Goal: Task Accomplishment & Management: Complete application form

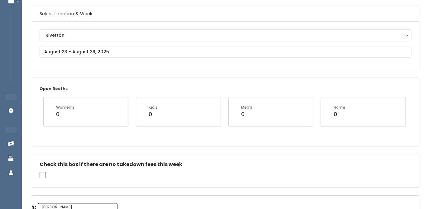
scroll to position [41, 0]
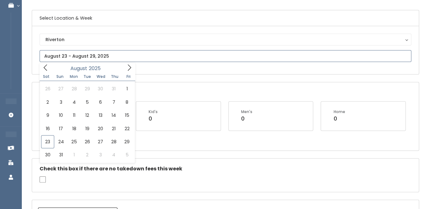
click at [73, 58] on input "text" at bounding box center [226, 56] width 372 height 12
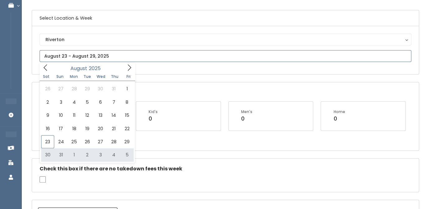
type input "August 30 to September 5"
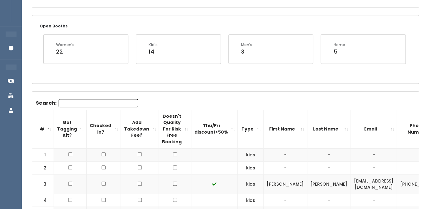
scroll to position [71, 0]
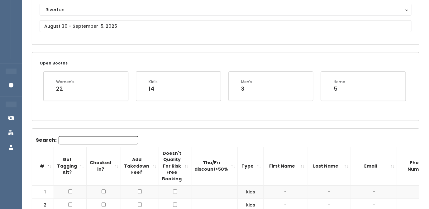
click at [78, 143] on input "Search:" at bounding box center [98, 140] width 79 height 8
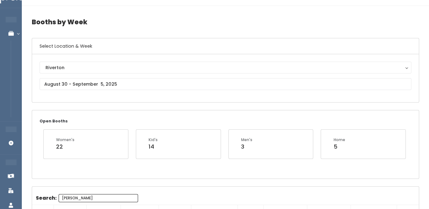
scroll to position [0, 0]
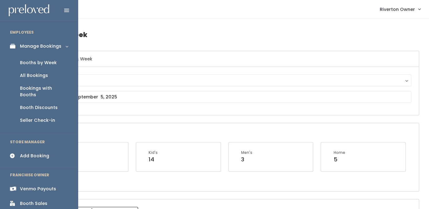
type input "stacy"
click at [28, 153] on div "Add Booking" at bounding box center [34, 156] width 29 height 7
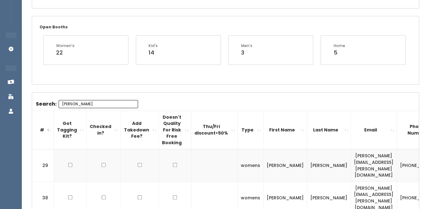
scroll to position [119, 0]
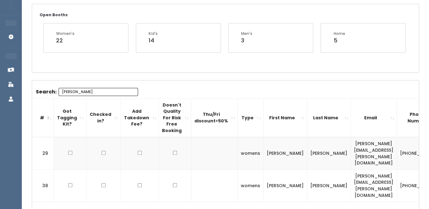
click at [351, 145] on td "[PERSON_NAME][EMAIL_ADDRESS][PERSON_NAME][DOMAIN_NAME]" at bounding box center [374, 153] width 46 height 32
click at [351, 145] on td "stacy.flockhart@gmail.com" at bounding box center [374, 153] width 46 height 32
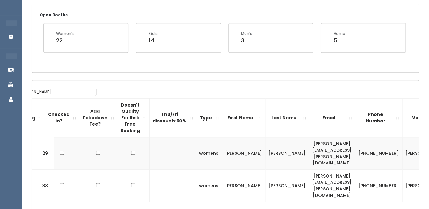
click at [402, 145] on td "[PERSON_NAME]" at bounding box center [424, 153] width 44 height 32
click at [355, 140] on td "[PHONE_NUMBER]" at bounding box center [378, 153] width 47 height 32
click at [355, 144] on td "[PHONE_NUMBER]" at bounding box center [378, 153] width 47 height 32
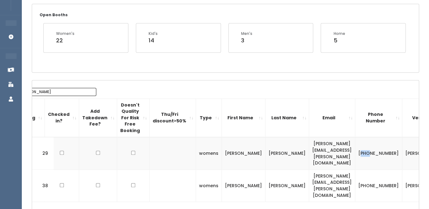
click at [355, 144] on td "[PHONE_NUMBER]" at bounding box center [378, 153] width 47 height 32
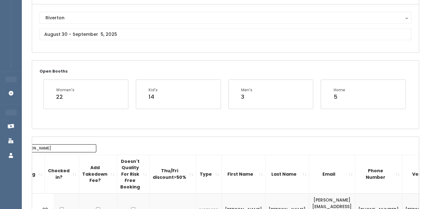
scroll to position [0, 0]
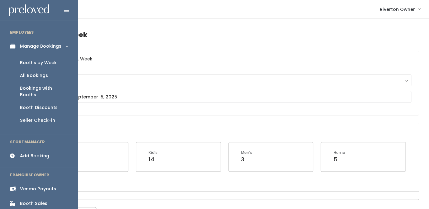
click at [26, 200] on div "Booth Sales" at bounding box center [33, 203] width 27 height 7
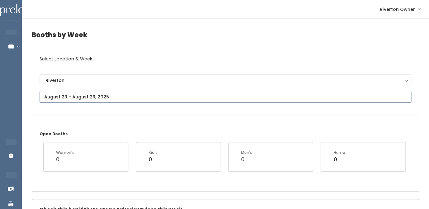
click at [89, 95] on input "text" at bounding box center [226, 97] width 372 height 12
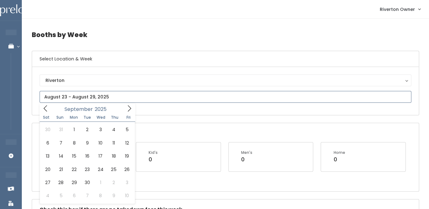
click at [130, 108] on icon at bounding box center [129, 108] width 3 height 6
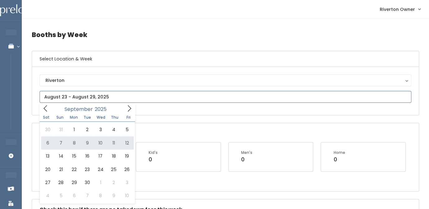
type input "[DATE] to [DATE]"
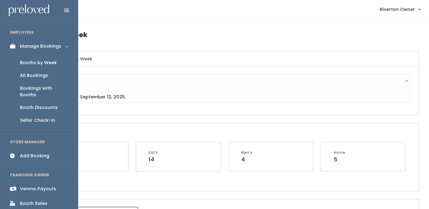
click at [27, 153] on div "Add Booking" at bounding box center [34, 156] width 29 height 7
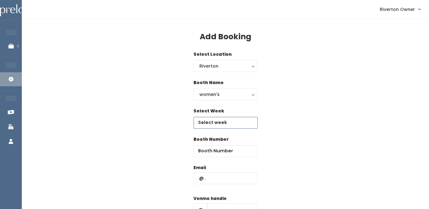
click at [211, 123] on input "text" at bounding box center [226, 123] width 64 height 12
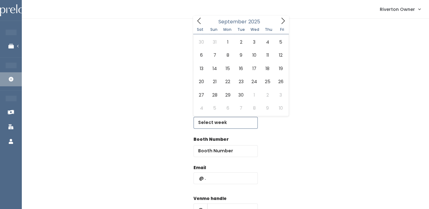
click at [284, 18] on icon at bounding box center [283, 20] width 7 height 7
type input "[DATE] to [DATE]"
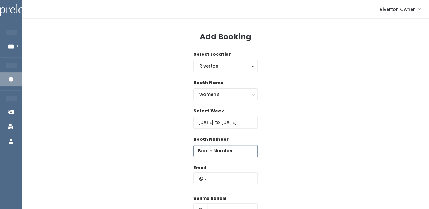
click at [211, 154] on input "number" at bounding box center [226, 151] width 64 height 12
type input "38"
click at [219, 185] on div "Email" at bounding box center [226, 178] width 64 height 26
click at [215, 176] on input "text" at bounding box center [226, 178] width 64 height 12
click at [209, 177] on input "text" at bounding box center [226, 178] width 64 height 12
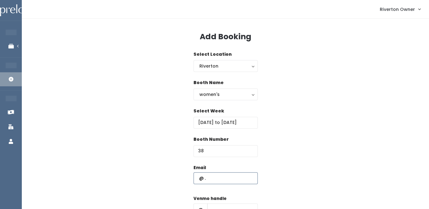
paste input "[PERSON_NAME][EMAIL_ADDRESS][PERSON_NAME][DOMAIN_NAME]"
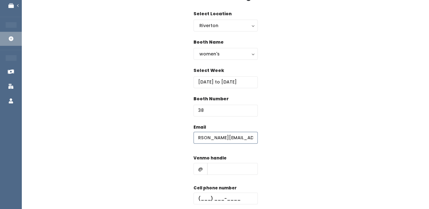
scroll to position [57, 0]
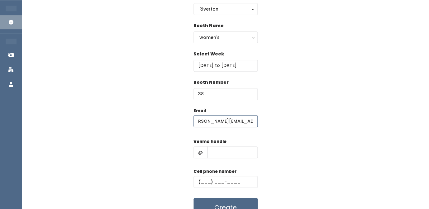
type input "[PERSON_NAME][EMAIL_ADDRESS][PERSON_NAME][DOMAIN_NAME]"
click at [216, 157] on input "text" at bounding box center [232, 152] width 50 height 12
click at [221, 153] on input "text" at bounding box center [232, 152] width 50 height 12
paste input "[PERSON_NAME]"
type input "[PERSON_NAME]"
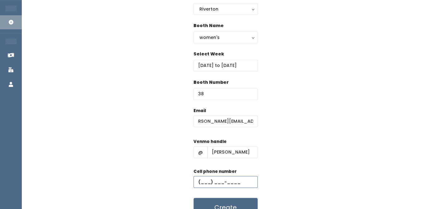
click at [207, 185] on input "text" at bounding box center [226, 182] width 64 height 12
paste input "[PHONE_NUMBER]"
type input "[PHONE_NUMBER]"
click at [284, 133] on div "Email stacy.flockhart@gmail.com Venmo handle @ stacy-haddock Cell phone number …" at bounding box center [225, 163] width 387 height 110
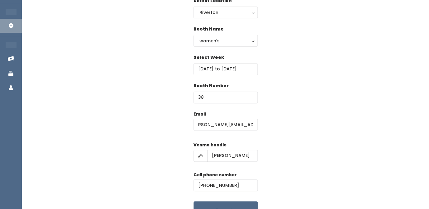
scroll to position [72, 0]
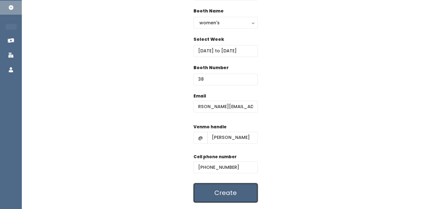
click at [228, 195] on button "Create" at bounding box center [226, 192] width 64 height 19
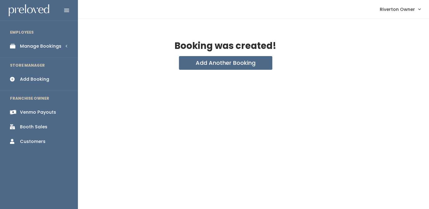
click at [25, 47] on div "Manage Bookings" at bounding box center [40, 46] width 41 height 7
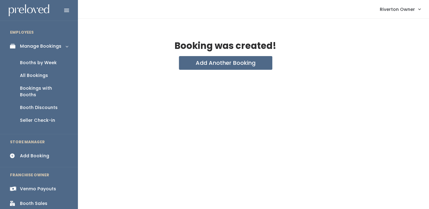
click at [29, 63] on div "Booths by Week" at bounding box center [38, 63] width 37 height 7
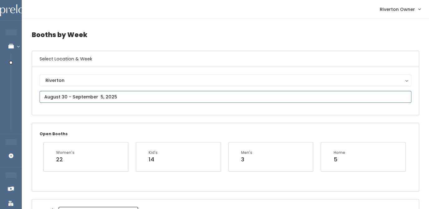
click at [123, 97] on input "text" at bounding box center [226, 97] width 372 height 12
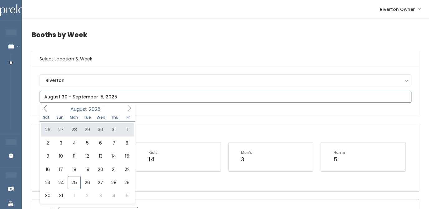
click at [130, 109] on icon at bounding box center [129, 108] width 7 height 7
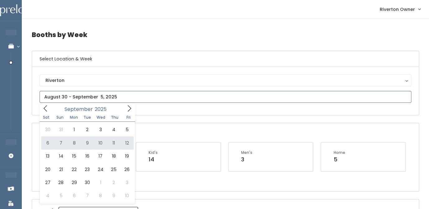
type input "September 6 to September 12"
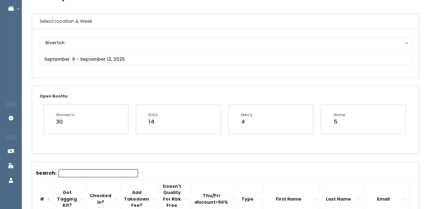
scroll to position [26, 0]
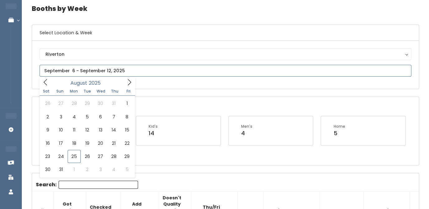
click at [83, 75] on input "text" at bounding box center [226, 71] width 372 height 12
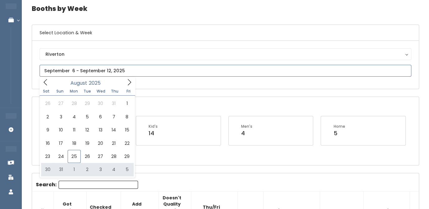
type input "August 30 to September 5"
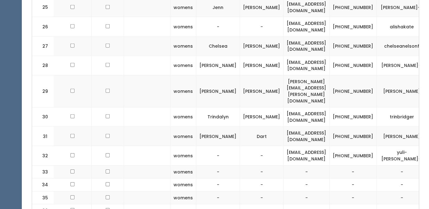
scroll to position [0, 71]
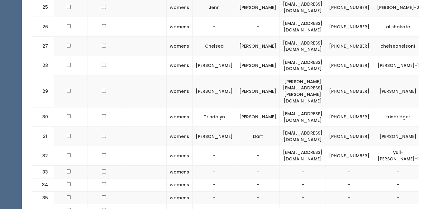
click at [429, 89] on span "button" at bounding box center [434, 91] width 2 height 4
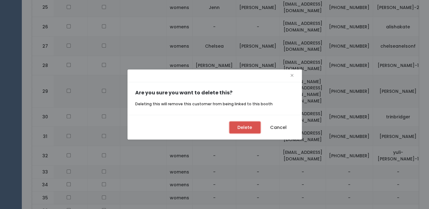
click at [244, 124] on button "Delete" at bounding box center [244, 128] width 31 height 12
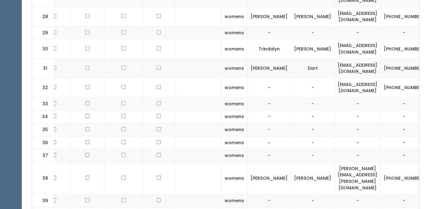
scroll to position [680, 0]
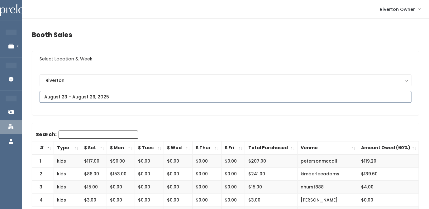
click at [115, 96] on input "text" at bounding box center [226, 97] width 372 height 12
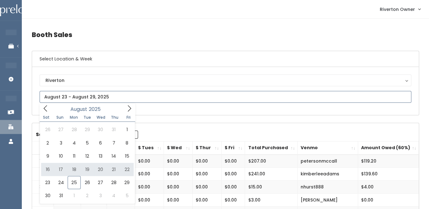
type input "August 16 to August 22"
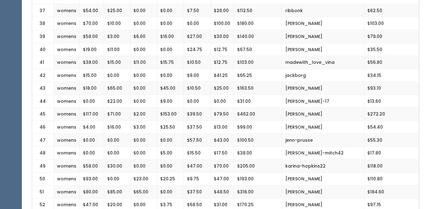
scroll to position [636, 0]
